Goal: Find specific page/section: Find specific page/section

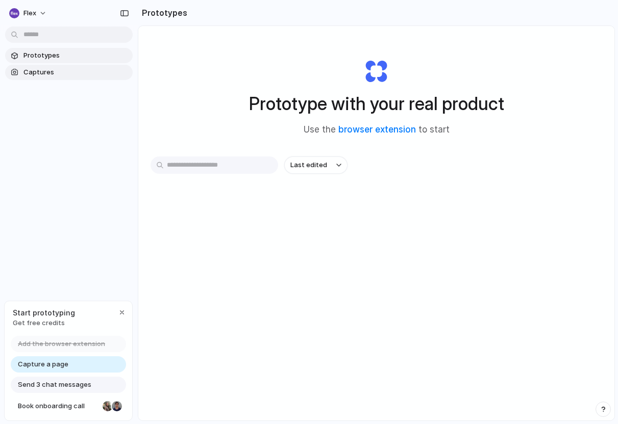
click at [56, 71] on span "Captures" at bounding box center [75, 72] width 105 height 10
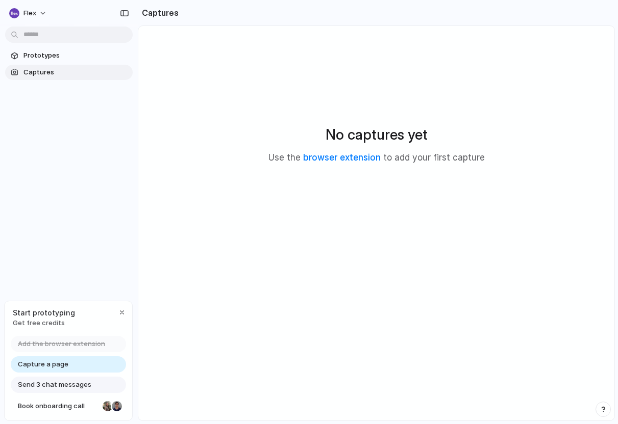
click at [67, 363] on div "Capture a page" at bounding box center [68, 365] width 115 height 16
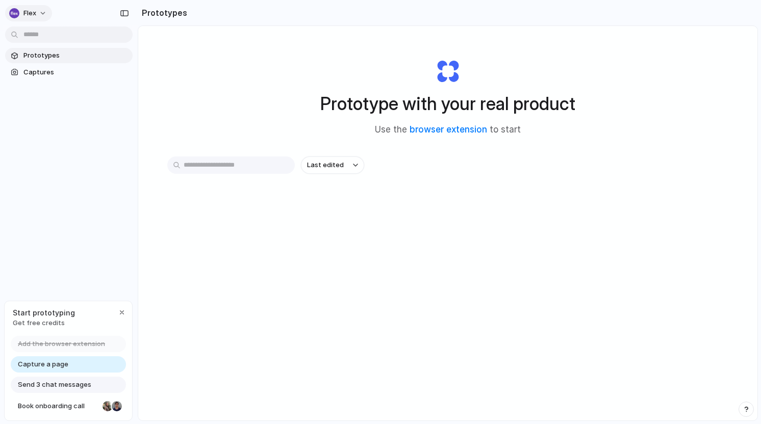
click at [39, 16] on button "Flex" at bounding box center [28, 13] width 47 height 16
